Goal: Task Accomplishment & Management: Manage account settings

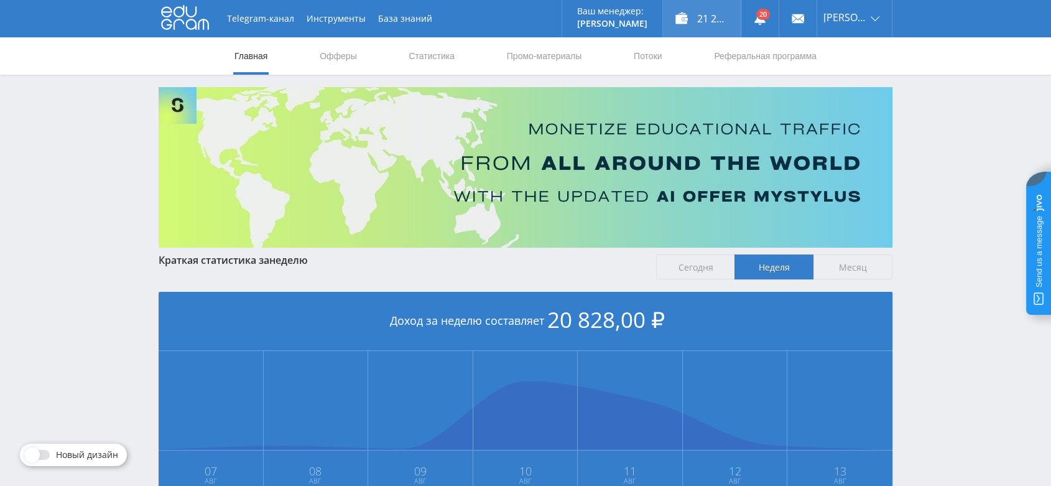
click at [720, 8] on div "21 228,00 ₽" at bounding box center [702, 18] width 78 height 37
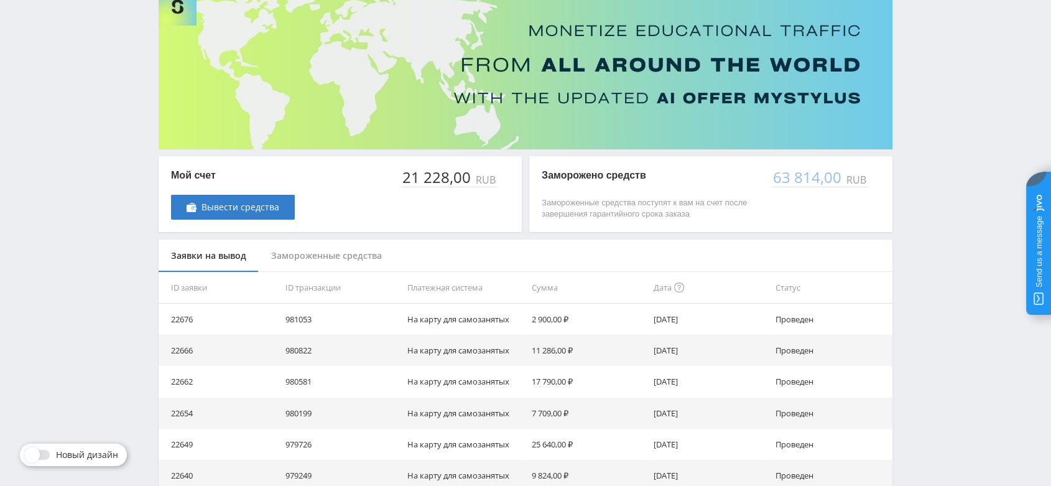
scroll to position [58, 0]
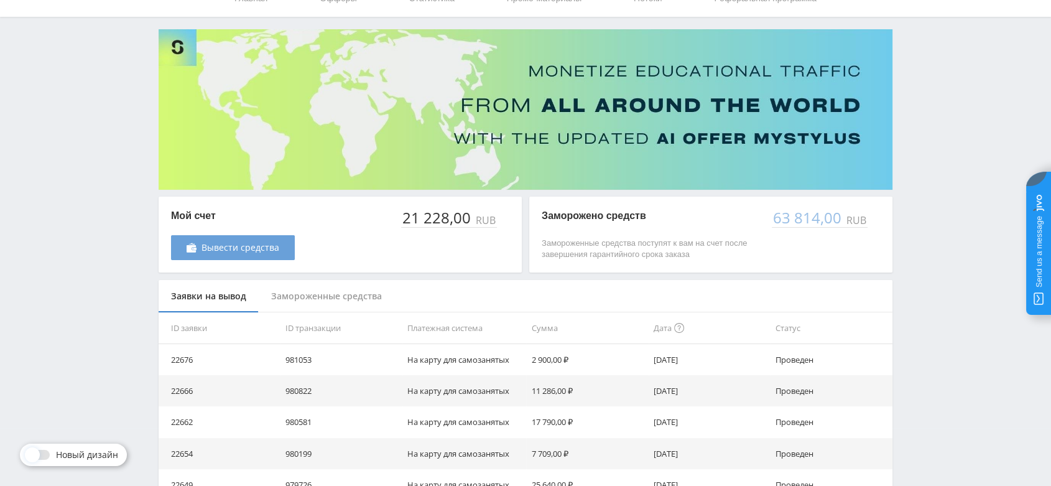
click at [251, 245] on span "Вывести средства" at bounding box center [241, 248] width 78 height 10
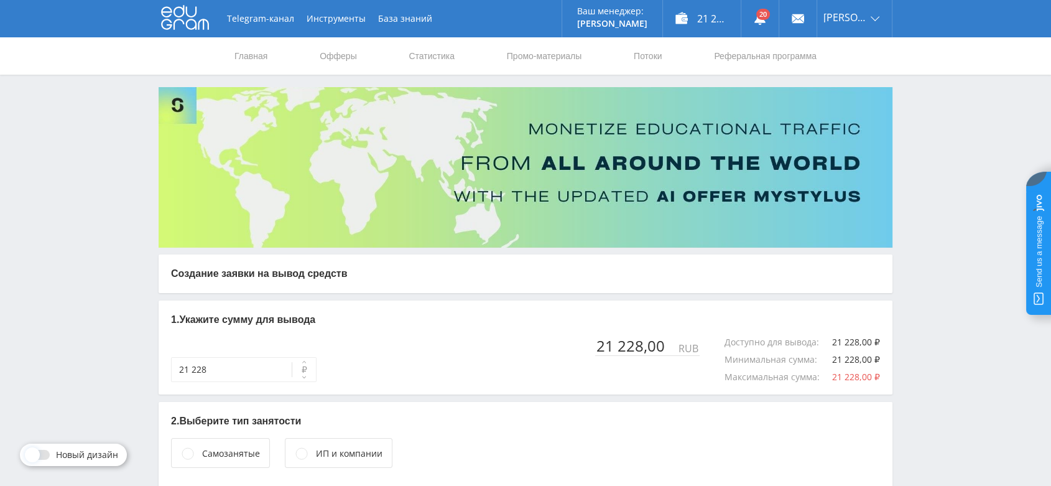
scroll to position [71, 0]
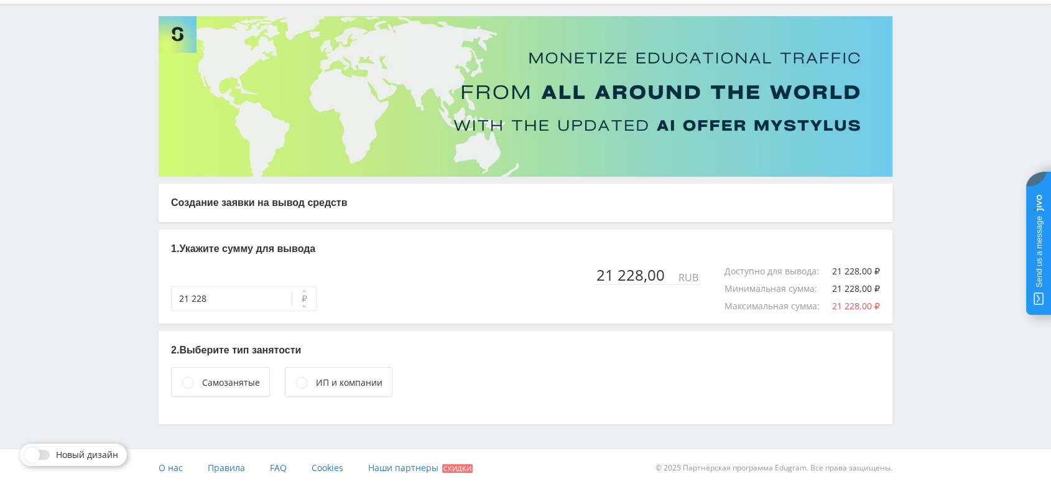
click at [231, 380] on div "Самозанятые" at bounding box center [231, 383] width 58 height 14
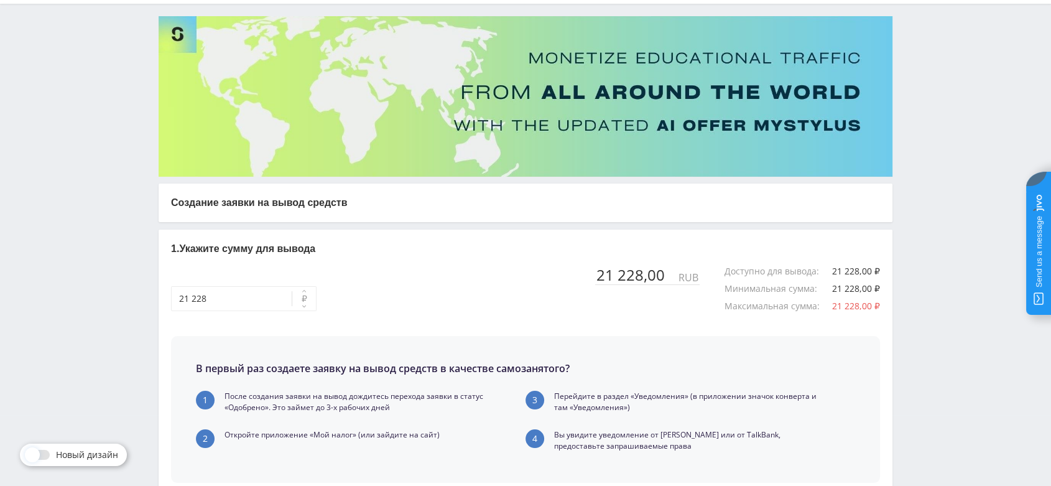
scroll to position [286, 0]
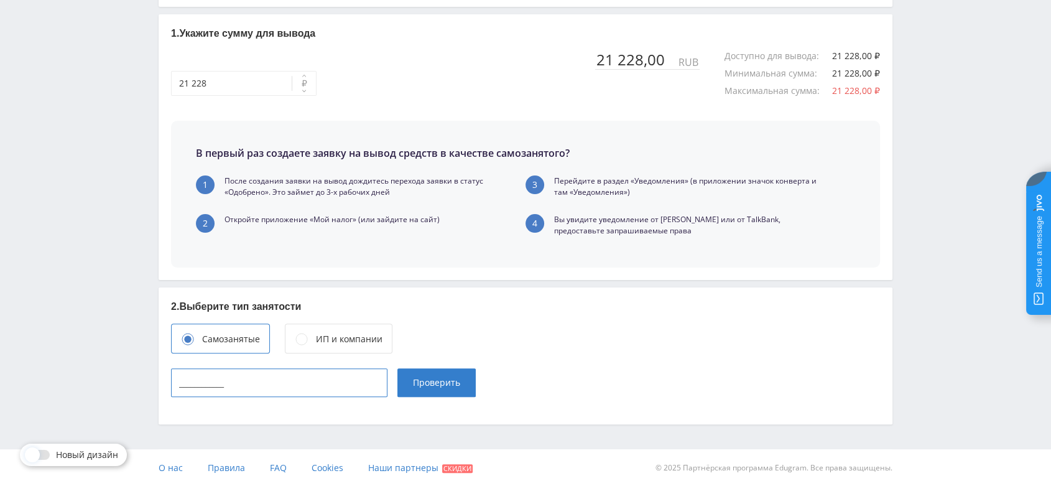
click at [346, 381] on input "____________" at bounding box center [279, 382] width 216 height 29
type input "165715342443"
click at [442, 384] on span "Проверить" at bounding box center [436, 383] width 47 height 10
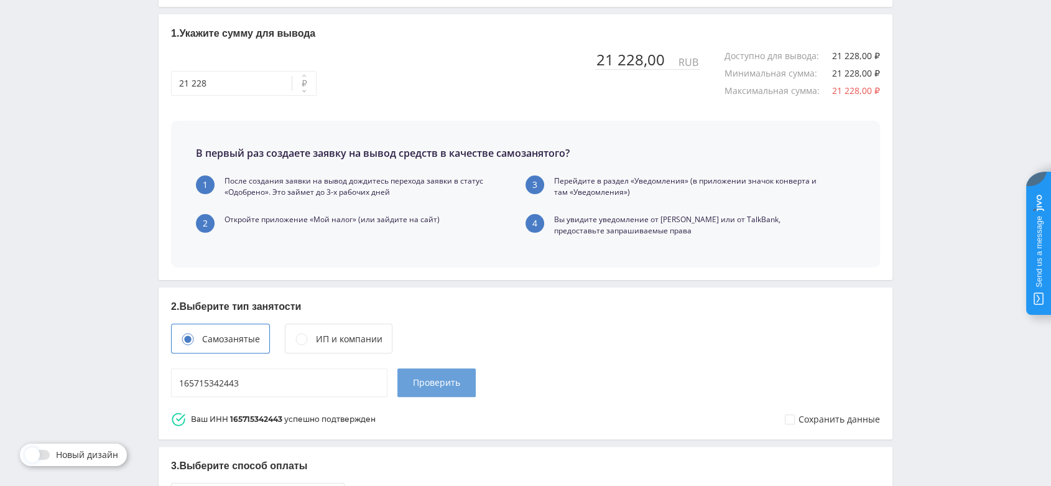
scroll to position [518, 0]
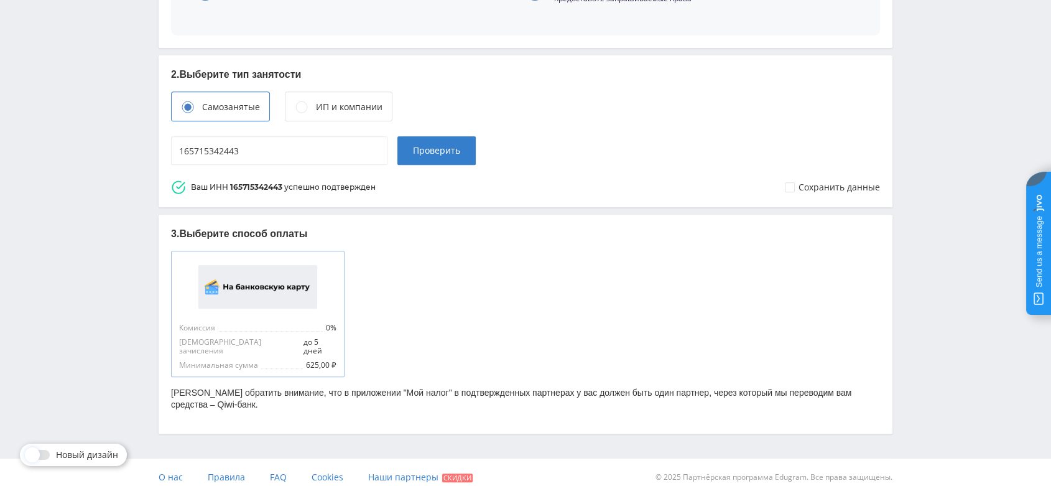
click at [289, 312] on div at bounding box center [257, 287] width 157 height 56
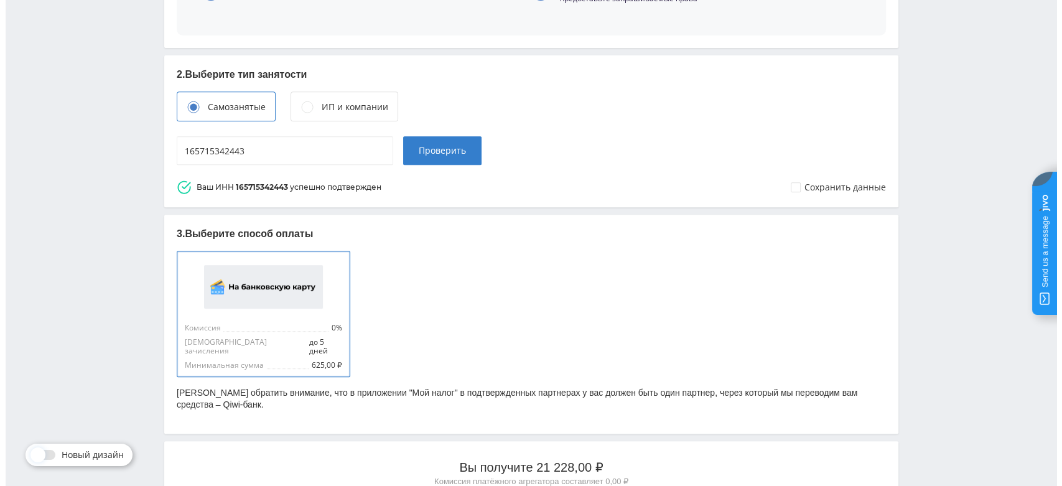
scroll to position [857, 0]
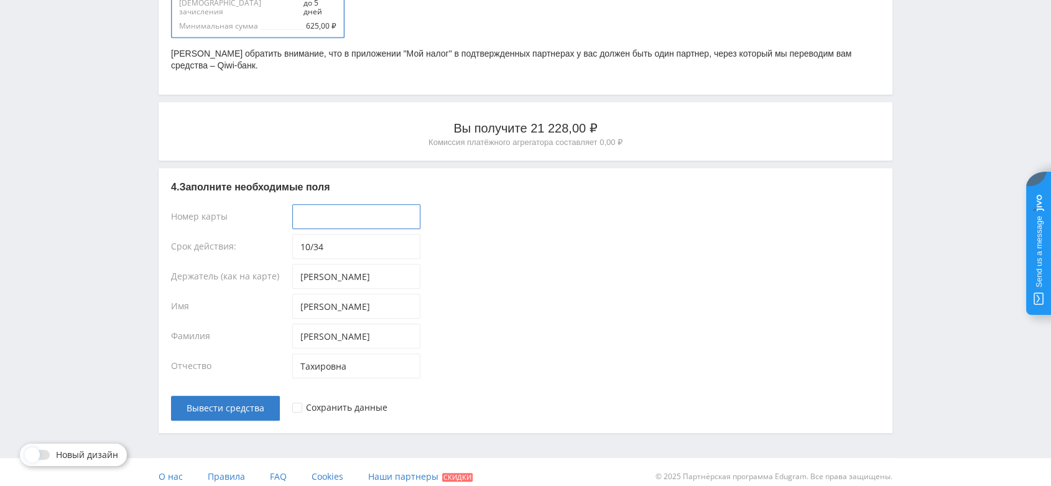
type input "____-____-____-____"
click at [355, 204] on input "____-____-____-____" at bounding box center [356, 216] width 128 height 25
click at [366, 205] on input "____-____-____-____" at bounding box center [356, 216] width 128 height 25
paste input "2200-7013-9807-7336"
type input "2200-7013-9807-7336"
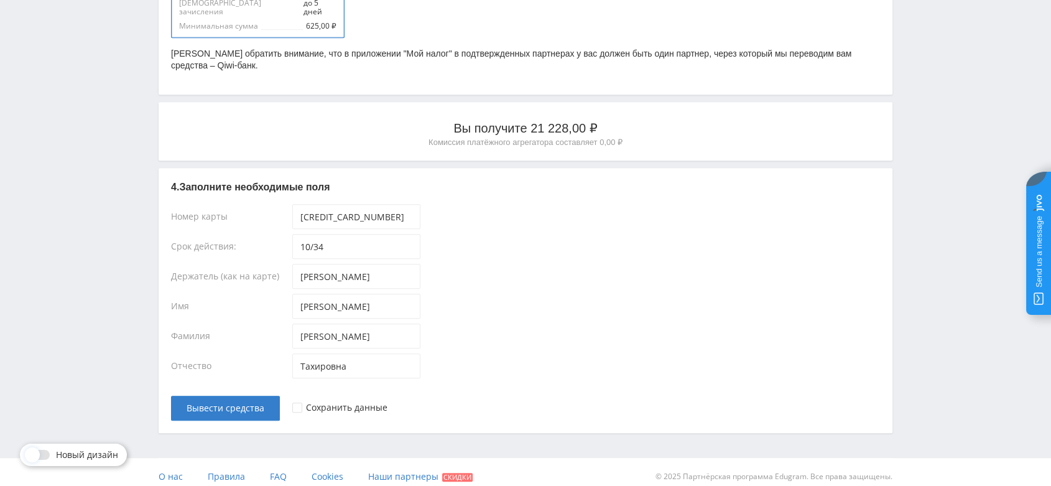
click at [513, 353] on div "Тахировна" at bounding box center [586, 368] width 588 height 30
click at [243, 403] on span "Вывести средства" at bounding box center [226, 408] width 78 height 10
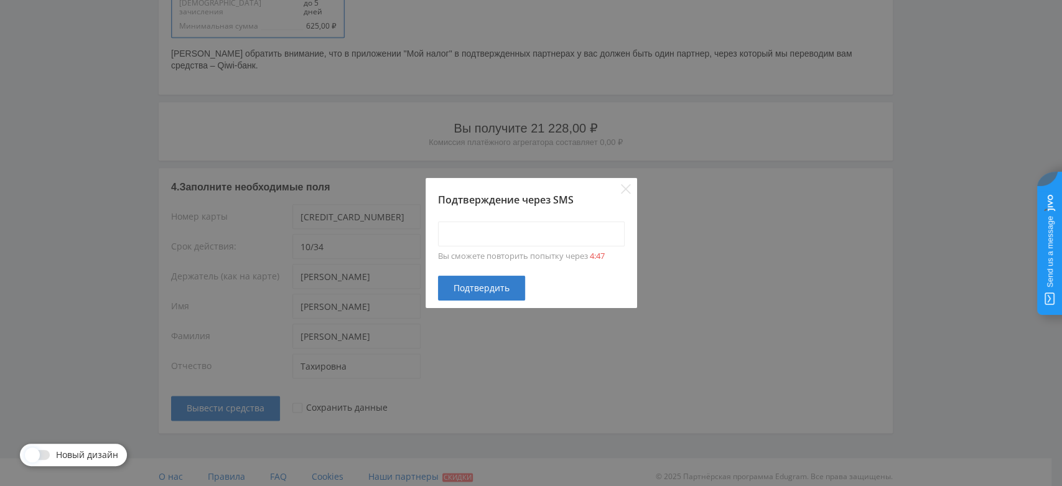
click at [463, 247] on div "Вы сможете повторить попытку через 4:47" at bounding box center [532, 241] width 212 height 69
click at [463, 236] on input "____-____" at bounding box center [531, 233] width 187 height 25
type input "6743-1069"
click at [508, 291] on span "Подтвердить" at bounding box center [481, 288] width 56 height 10
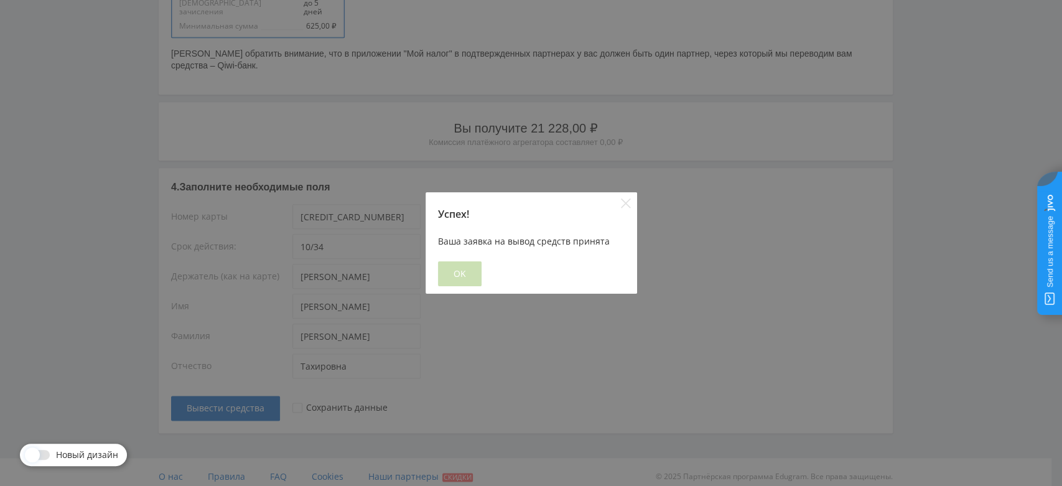
click at [456, 271] on span "OK" at bounding box center [459, 274] width 12 height 10
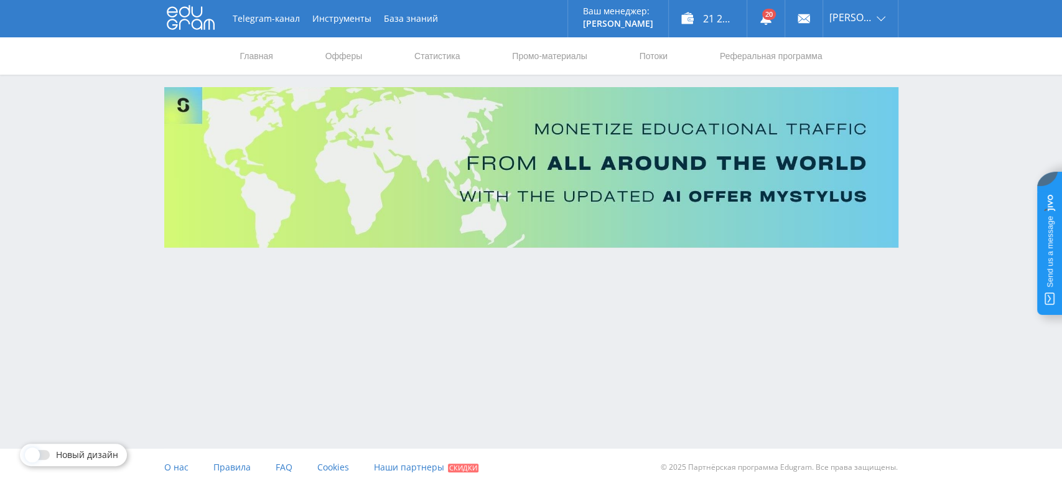
scroll to position [0, 0]
click at [712, 21] on div "21 228,00 ₽" at bounding box center [708, 18] width 78 height 37
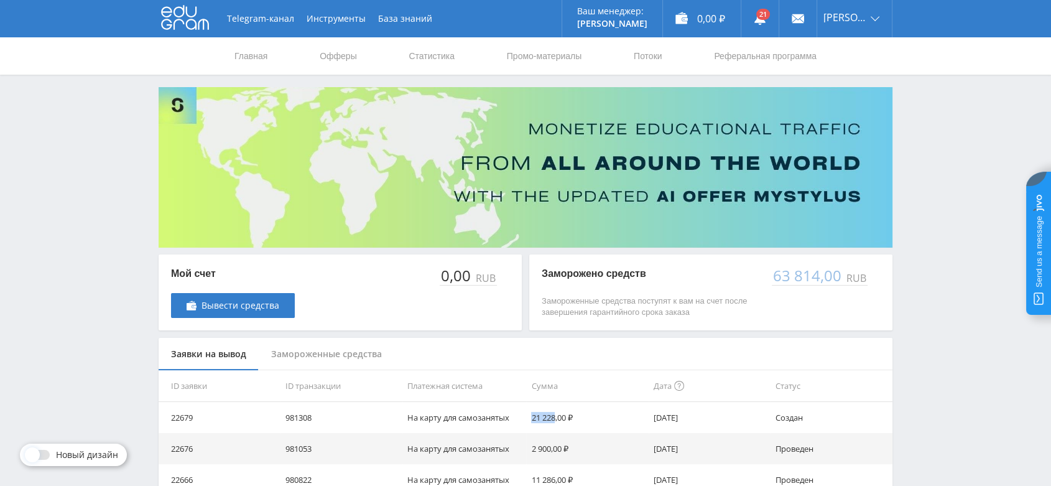
drag, startPoint x: 557, startPoint y: 414, endPoint x: 523, endPoint y: 415, distance: 34.2
click at [523, 415] on tr "22679 981308 На карту для самозанятых 21 228,00 ₽ 13.08.2025 Создан" at bounding box center [526, 417] width 734 height 31
copy tr "На карту для самозанятых 21 228"
click at [343, 354] on div "Замороженные средства" at bounding box center [327, 354] width 136 height 33
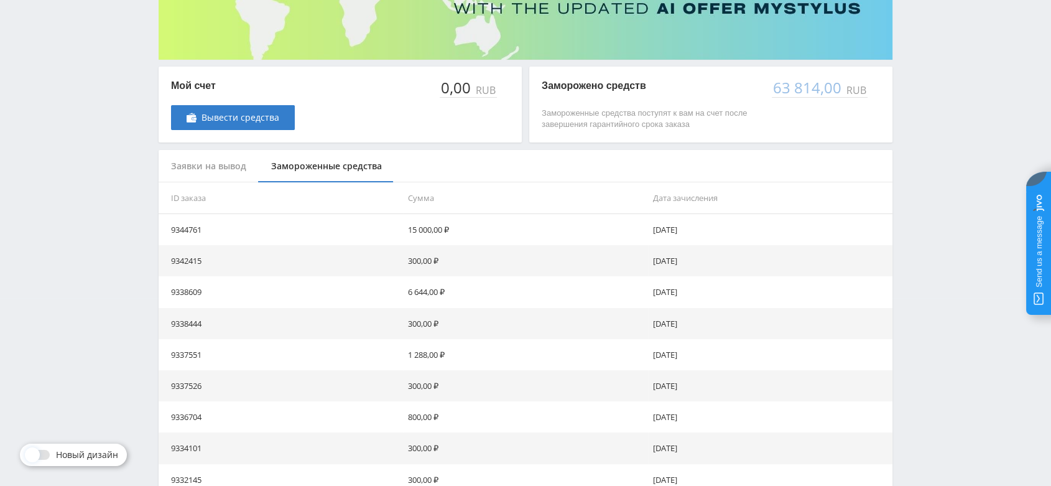
scroll to position [320, 0]
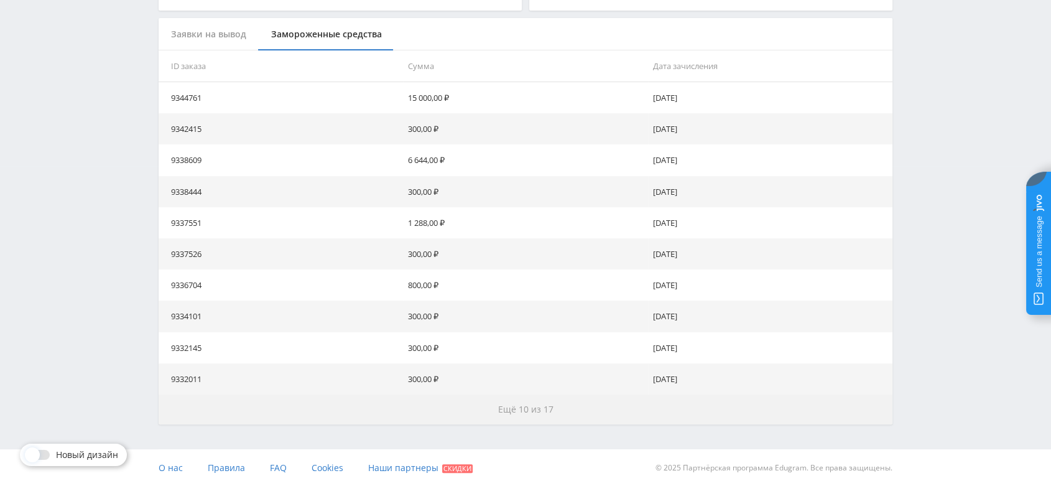
click at [542, 404] on span "Ещё 10 из 17" at bounding box center [525, 409] width 55 height 12
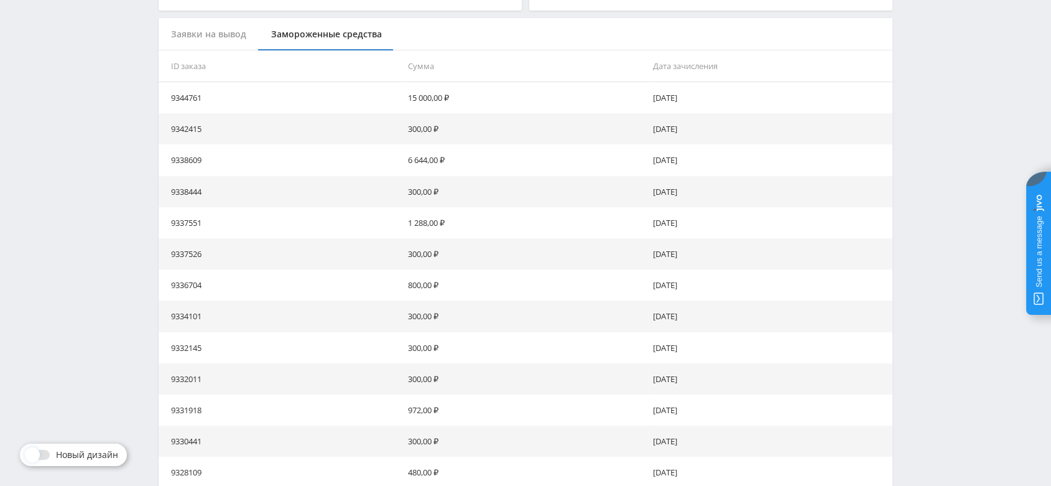
scroll to position [632, 0]
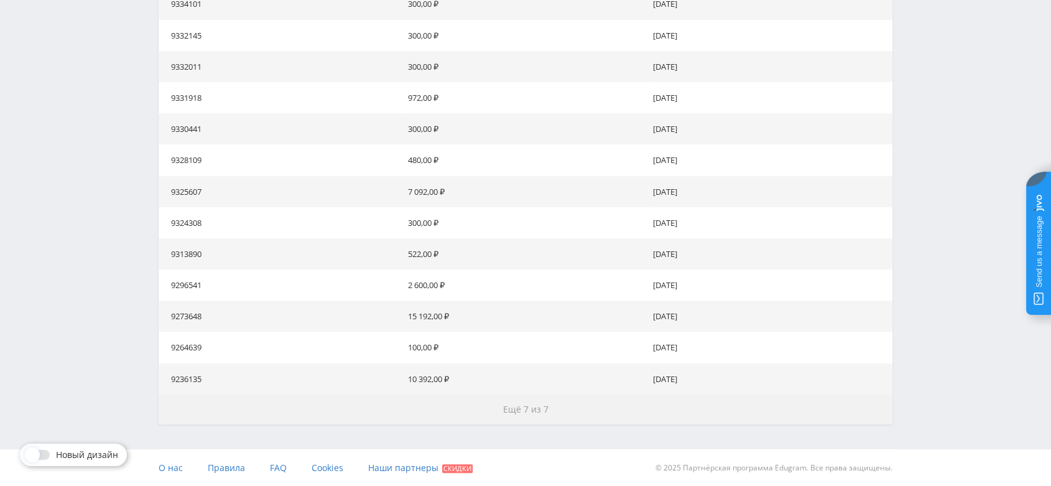
click at [528, 412] on span "Ещё 7 из 7" at bounding box center [525, 409] width 45 height 12
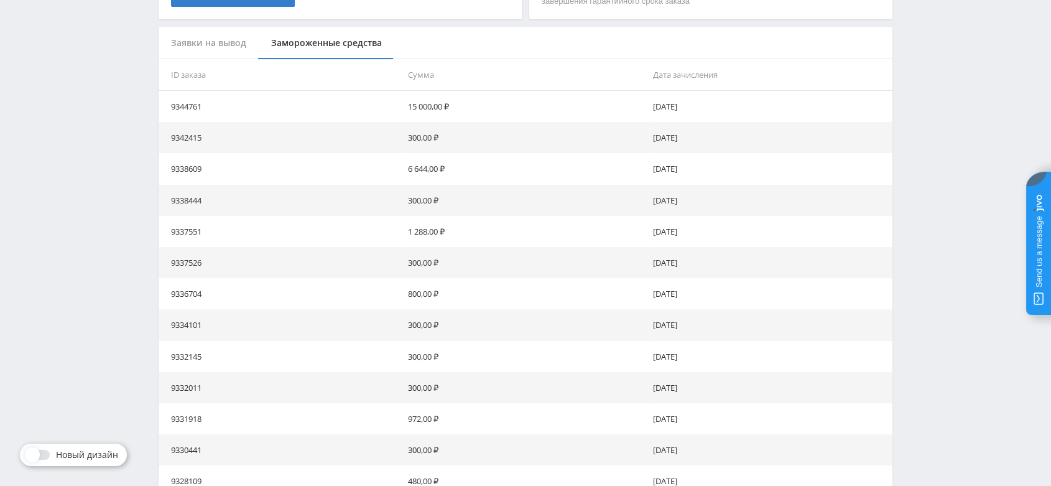
scroll to position [309, 0]
